Goal: Navigation & Orientation: Go to known website

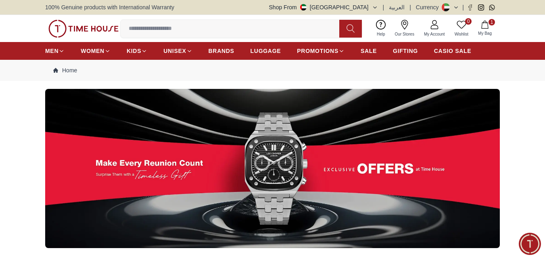
click at [300, 104] on img at bounding box center [272, 168] width 455 height 159
click at [367, 9] on button "Shop From [GEOGRAPHIC_DATA]" at bounding box center [323, 7] width 109 height 8
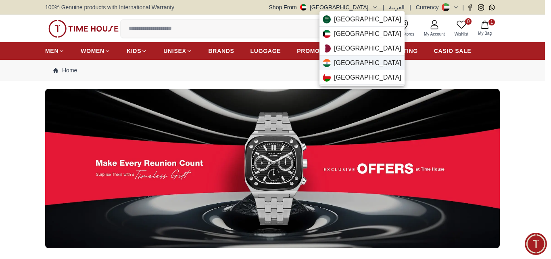
click at [346, 60] on span "[GEOGRAPHIC_DATA]" at bounding box center [367, 63] width 67 height 10
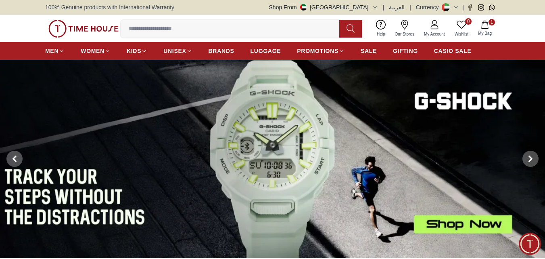
click at [293, 108] on img at bounding box center [272, 159] width 545 height 198
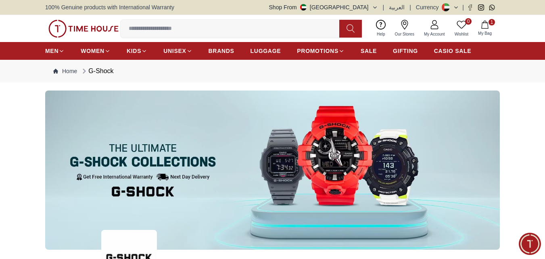
click at [372, 3] on button "Shop From [GEOGRAPHIC_DATA]" at bounding box center [323, 7] width 109 height 8
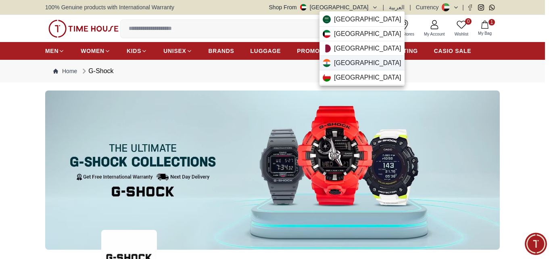
click at [358, 65] on div "[GEOGRAPHIC_DATA]" at bounding box center [362, 63] width 85 height 15
